Goal: Information Seeking & Learning: Understand process/instructions

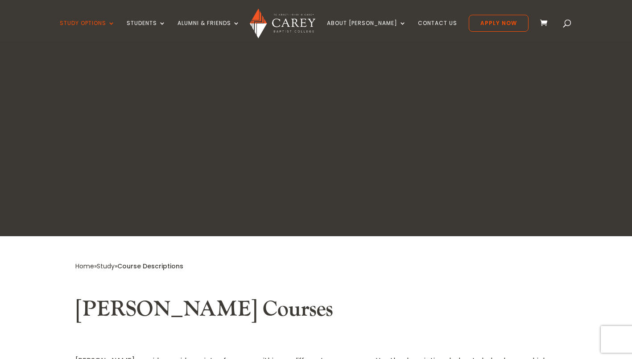
scroll to position [336, 0]
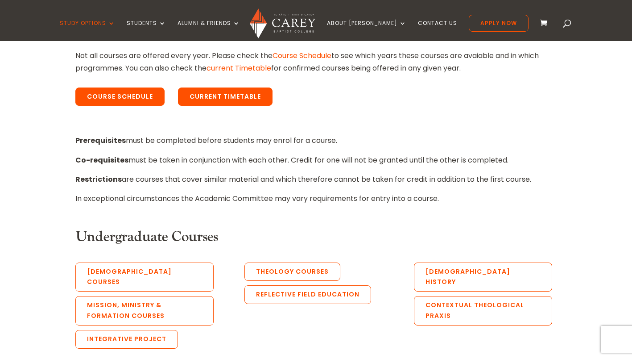
click at [209, 97] on link "Current Timetable" at bounding box center [225, 96] width 95 height 19
